Goal: Transaction & Acquisition: Book appointment/travel/reservation

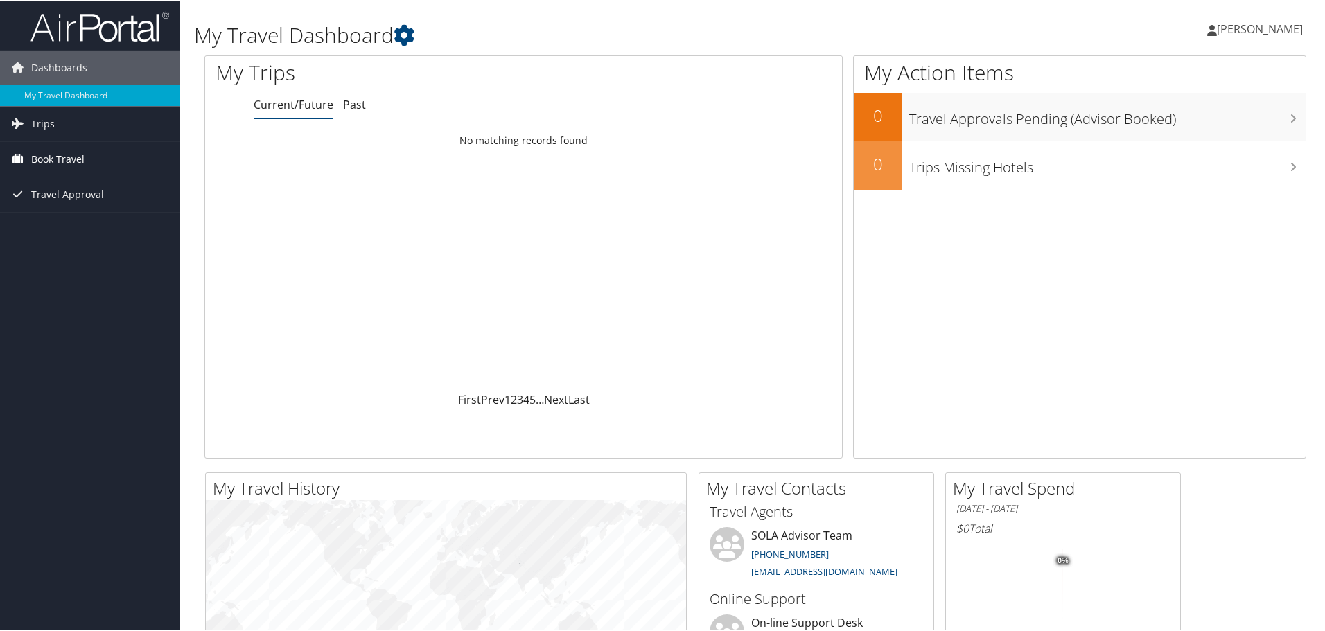
click at [60, 156] on span "Book Travel" at bounding box center [57, 158] width 53 height 35
click at [81, 220] on link "Book/Manage Online Trips" at bounding box center [90, 227] width 180 height 21
